Goal: Transaction & Acquisition: Obtain resource

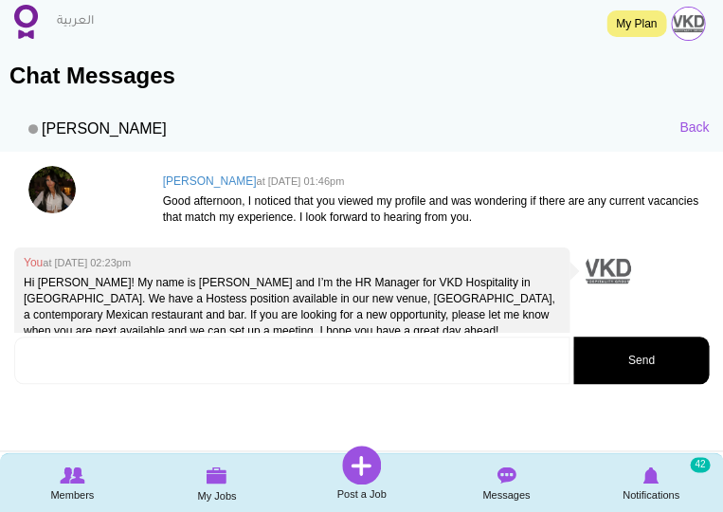
click at [61, 192] on img at bounding box center [51, 189] width 47 height 47
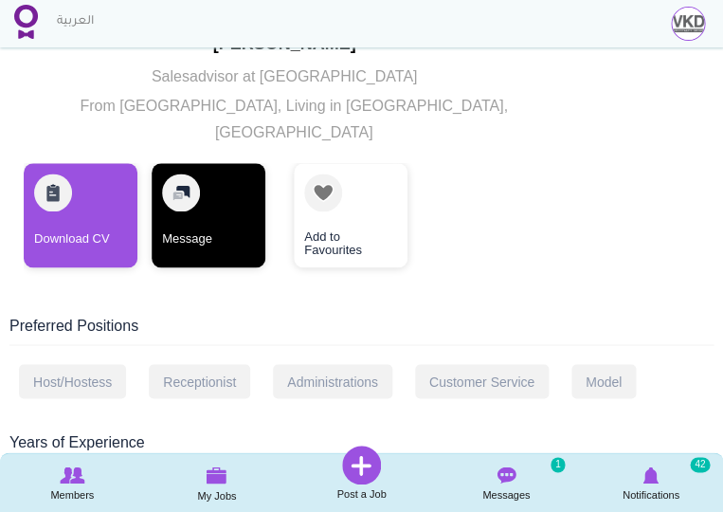
scroll to position [291, 0]
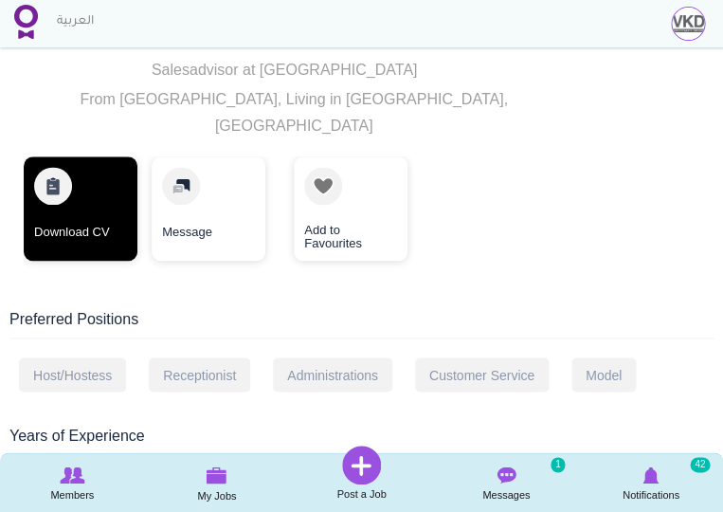
click at [99, 199] on link "Download CV" at bounding box center [81, 208] width 114 height 104
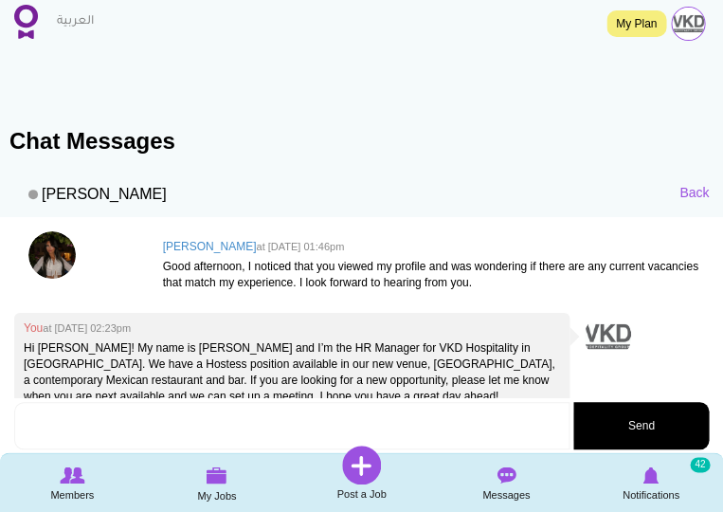
scroll to position [424, 0]
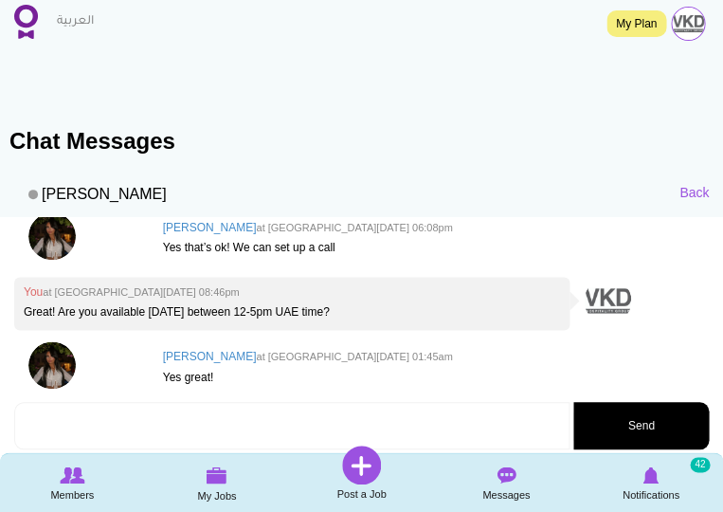
click at [207, 351] on h4 "[PERSON_NAME] at [GEOGRAPHIC_DATA][DATE] 01:45am" at bounding box center [431, 357] width 536 height 12
click at [62, 341] on img at bounding box center [51, 364] width 47 height 47
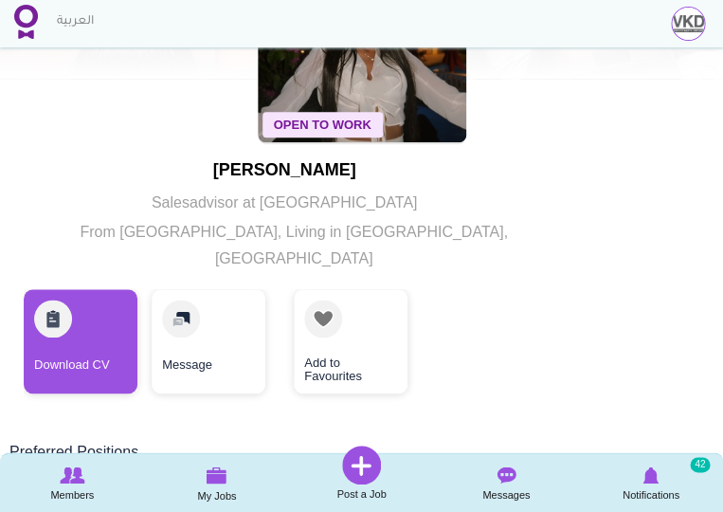
scroll to position [162, 0]
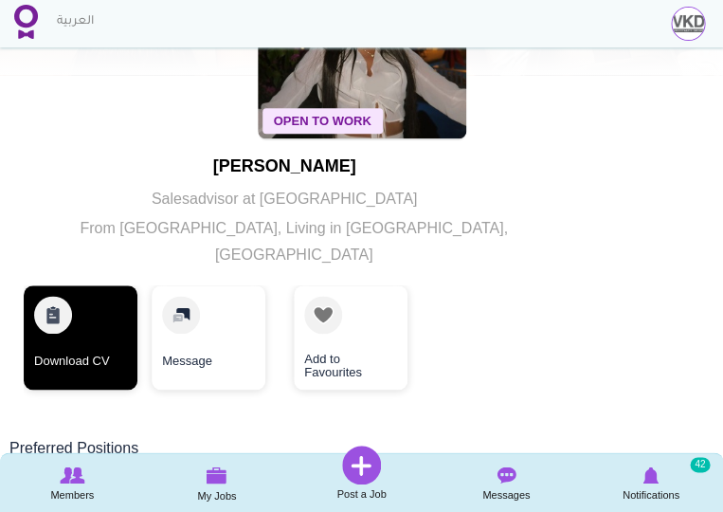
click at [90, 357] on link "Download CV" at bounding box center [81, 337] width 114 height 104
